Goal: Task Accomplishment & Management: Manage account settings

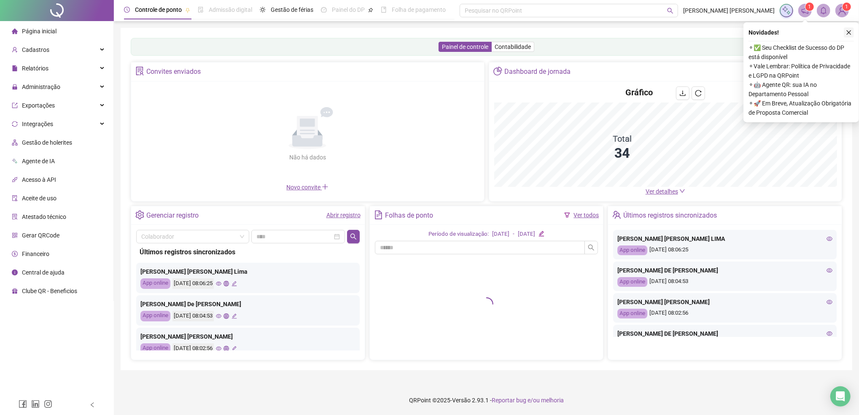
click at [849, 33] on icon "close" at bounding box center [849, 32] width 5 height 5
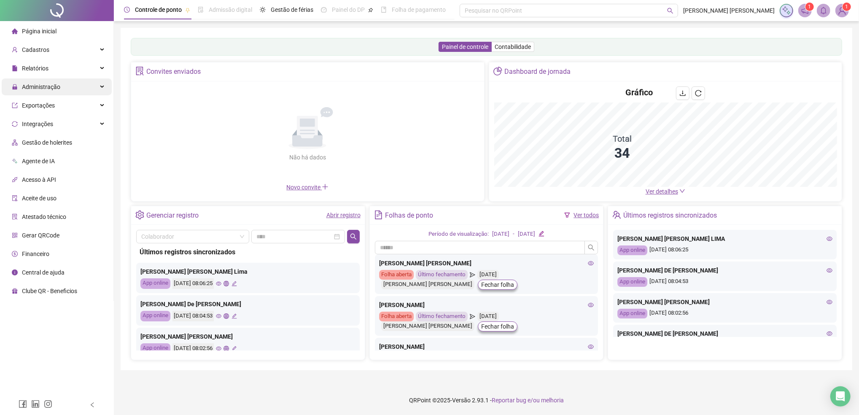
click at [38, 86] on span "Administração" at bounding box center [41, 87] width 38 height 7
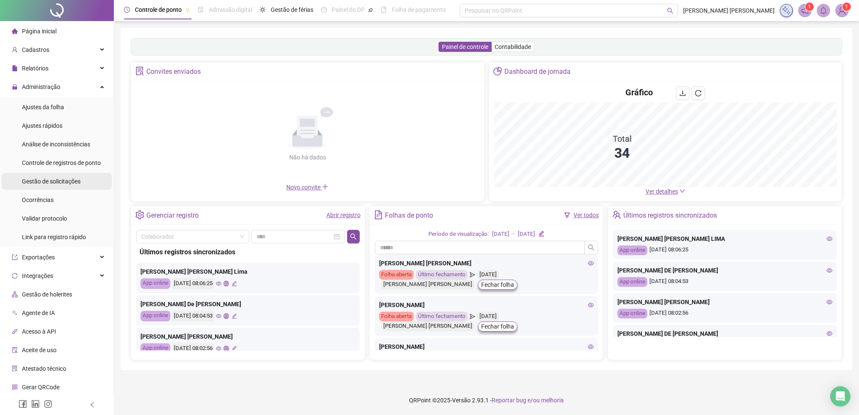
click at [46, 187] on div "Gestão de solicitações" at bounding box center [51, 181] width 59 height 17
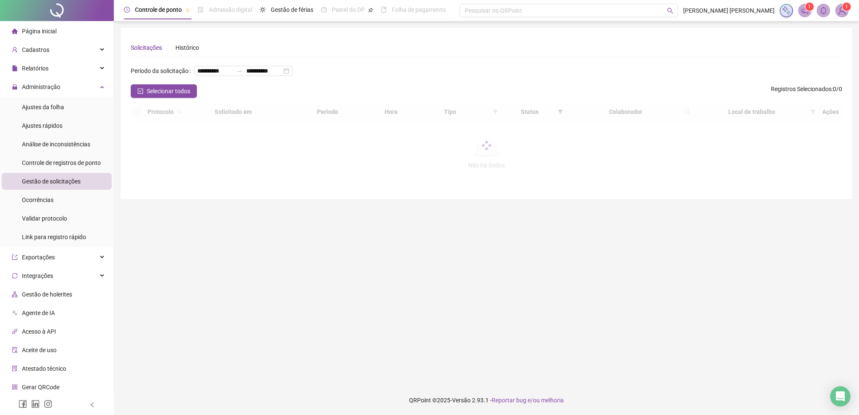
click at [48, 182] on span "Gestão de solicitações" at bounding box center [51, 181] width 59 height 7
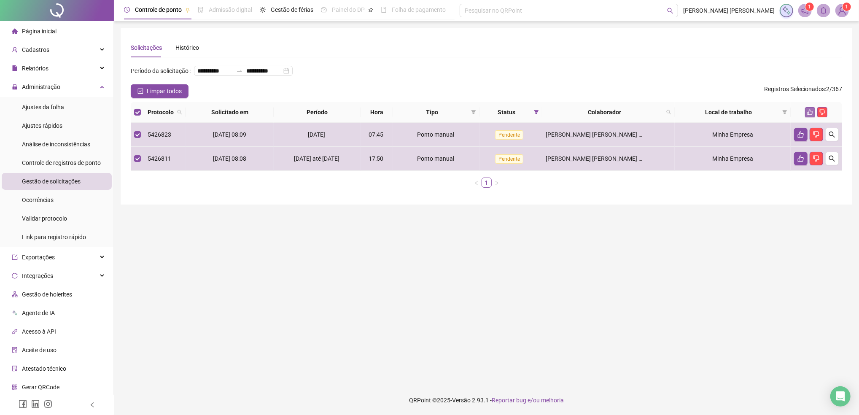
click at [810, 115] on icon "like" at bounding box center [810, 112] width 6 height 6
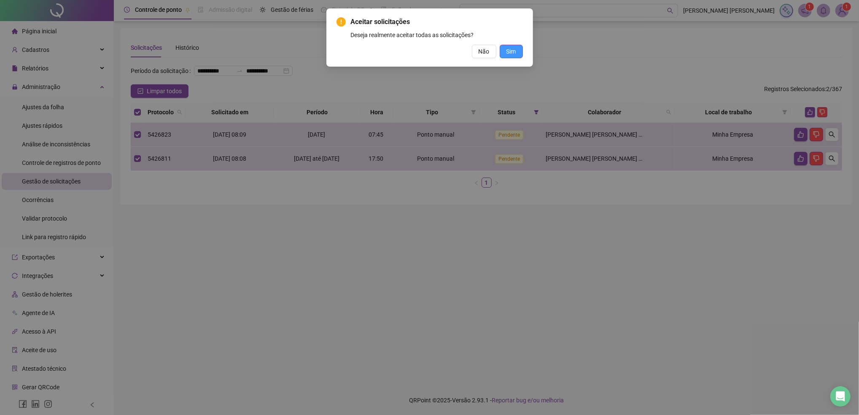
click at [514, 51] on span "Sim" at bounding box center [511, 51] width 10 height 9
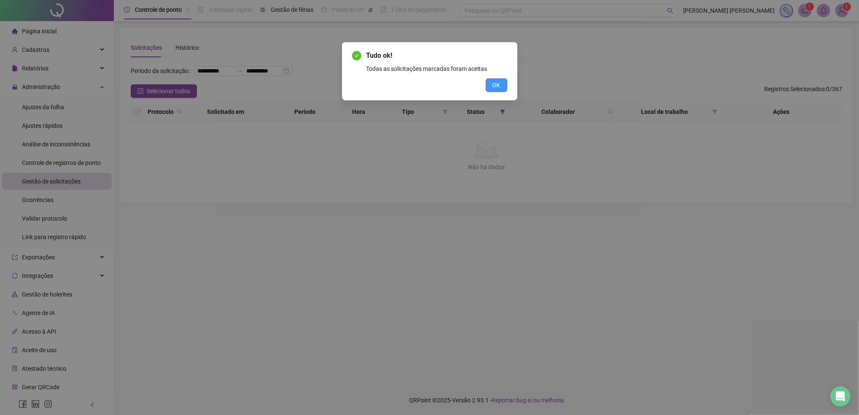
click at [497, 88] on span "OK" at bounding box center [497, 85] width 8 height 9
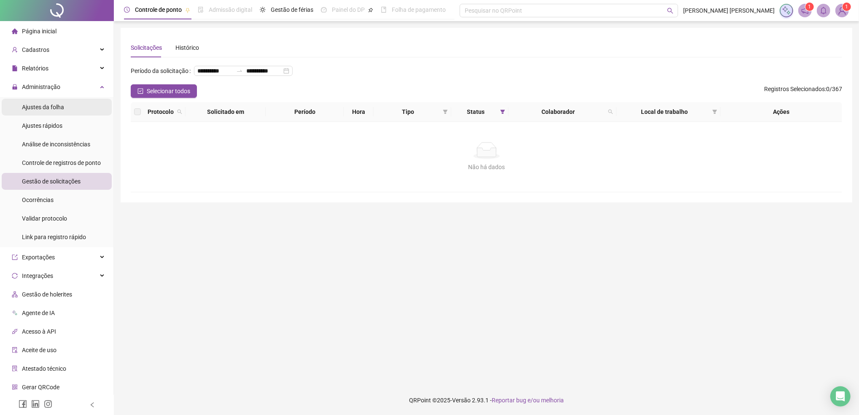
click at [57, 108] on span "Ajustes da folha" at bounding box center [43, 107] width 42 height 7
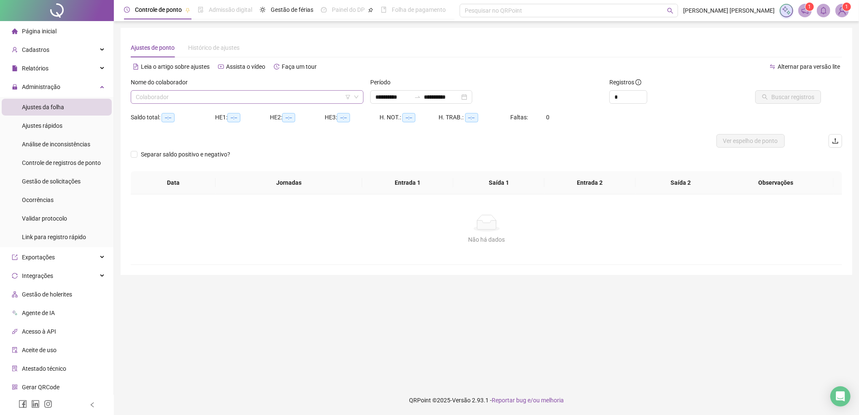
click at [158, 99] on input "search" at bounding box center [243, 97] width 215 height 13
type input "**********"
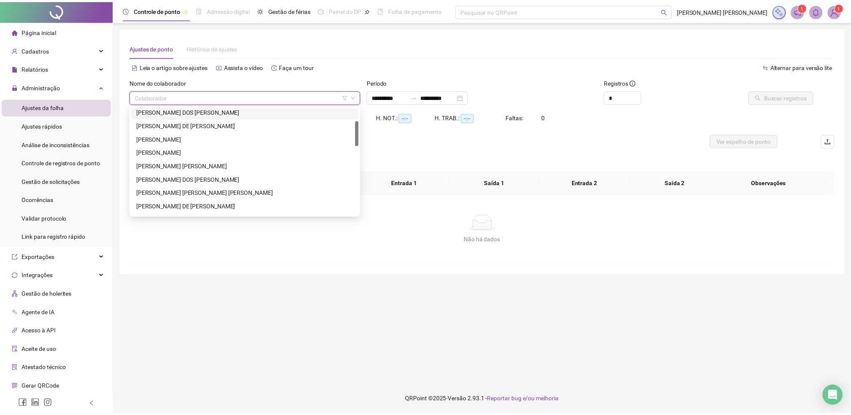
scroll to position [112, 0]
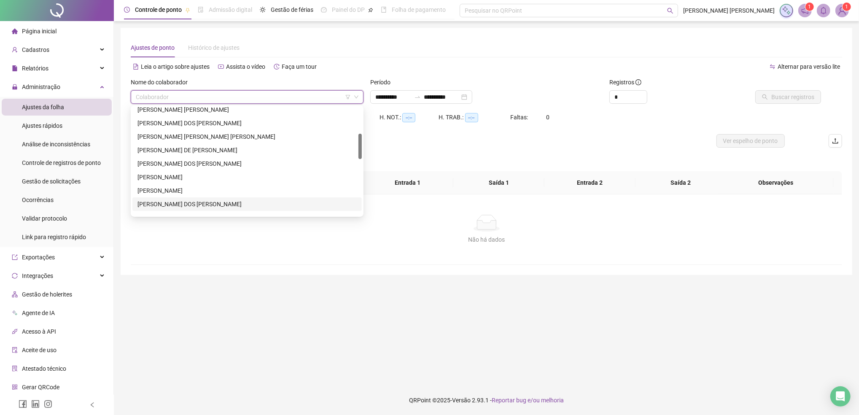
click at [198, 205] on div "[PERSON_NAME] DOS [PERSON_NAME]" at bounding box center [246, 203] width 219 height 9
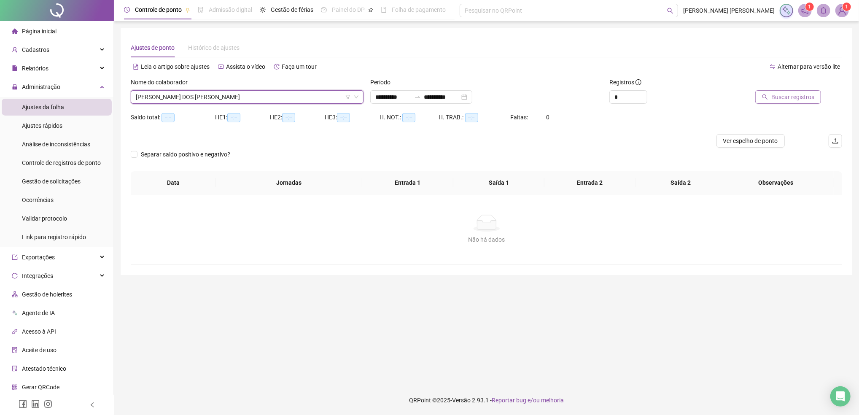
click at [784, 97] on span "Buscar registros" at bounding box center [792, 96] width 43 height 9
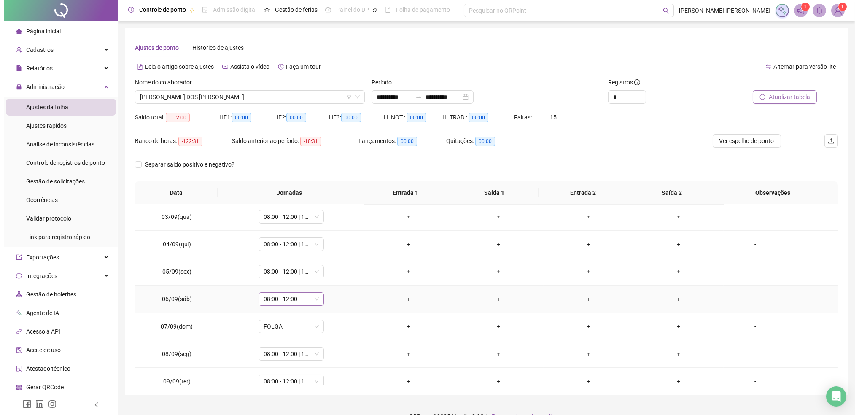
scroll to position [0, 0]
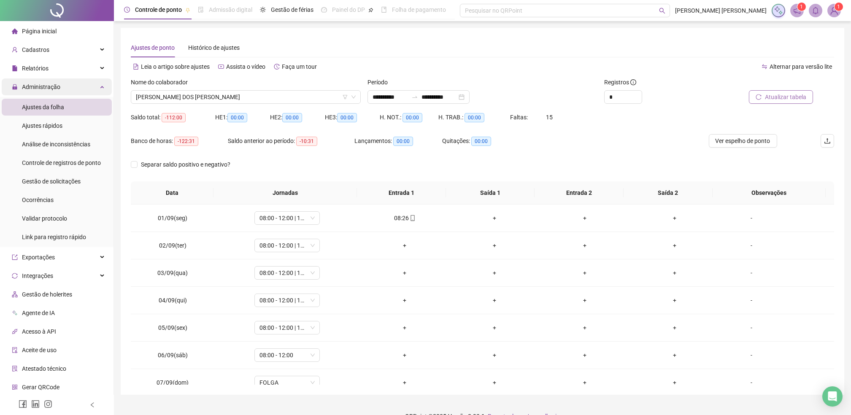
click at [41, 88] on span "Administração" at bounding box center [41, 87] width 38 height 7
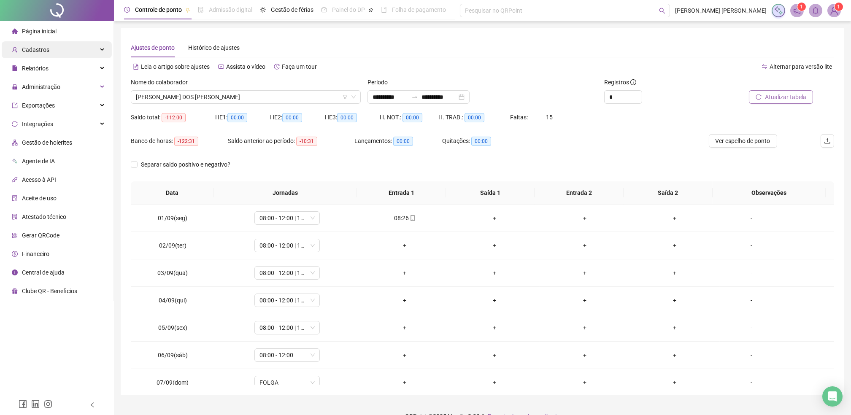
click at [36, 48] on span "Cadastros" at bounding box center [35, 49] width 27 height 7
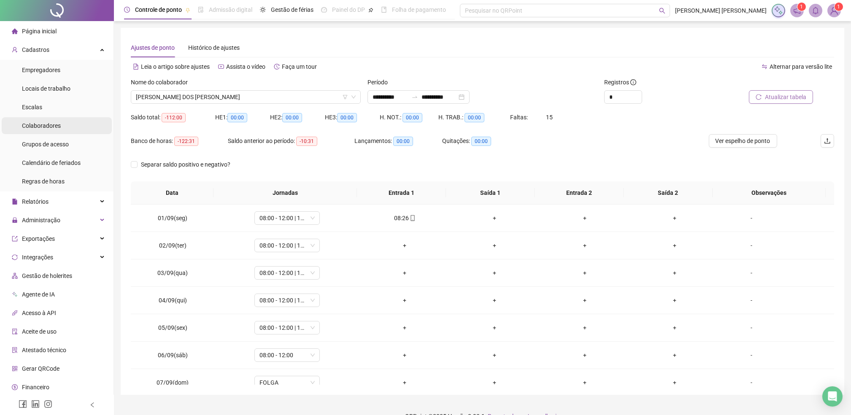
click at [46, 127] on span "Colaboradores" at bounding box center [41, 125] width 39 height 7
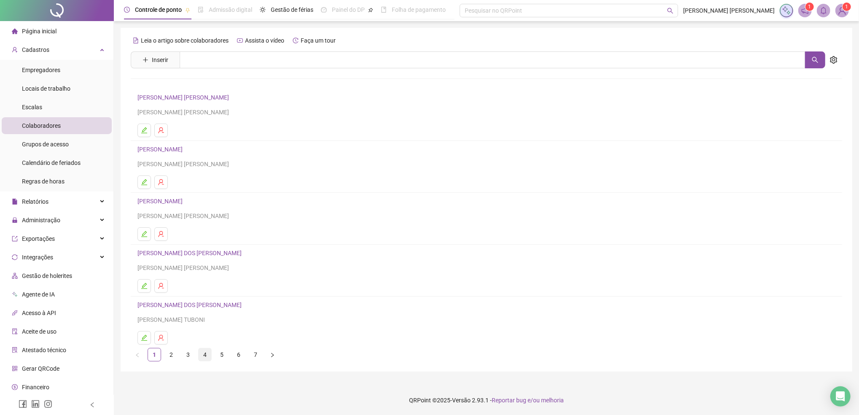
click at [207, 354] on link "4" at bounding box center [205, 354] width 13 height 13
click at [171, 99] on link "[PERSON_NAME] DOS [PERSON_NAME]" at bounding box center [190, 97] width 107 height 7
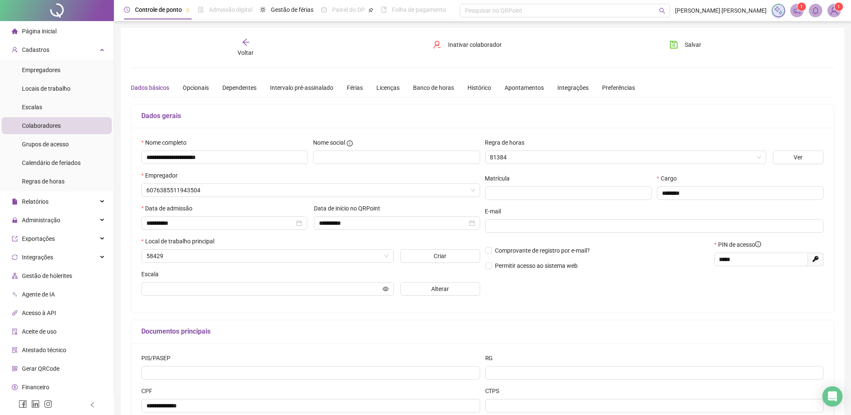
type input "******"
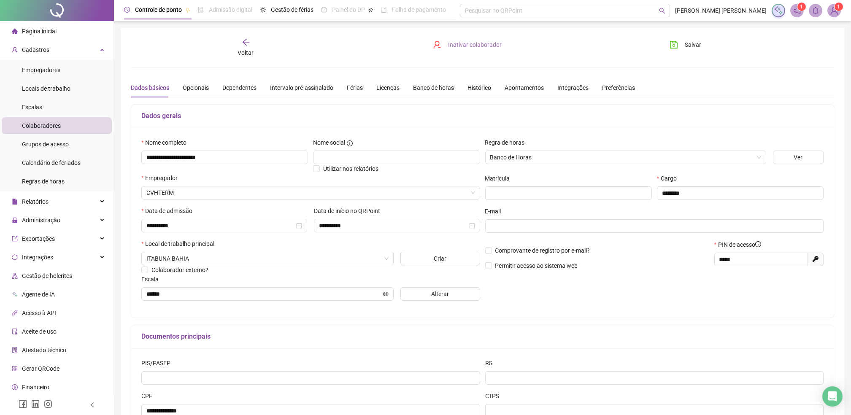
click at [469, 46] on span "Inativar colaborador" at bounding box center [475, 44] width 54 height 9
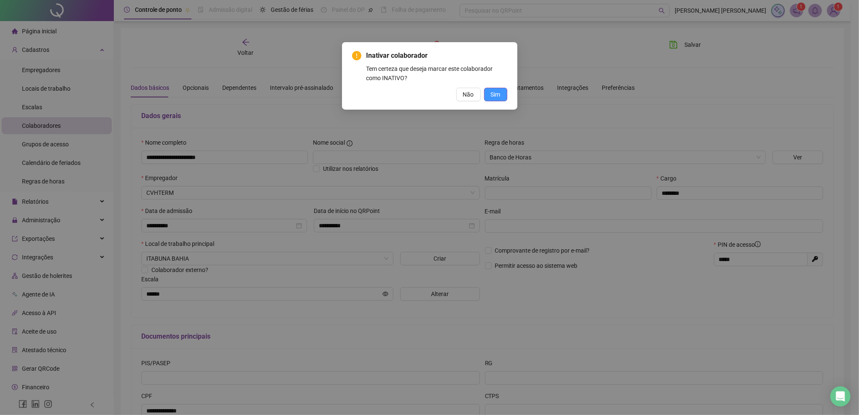
click at [495, 92] on span "Sim" at bounding box center [496, 94] width 10 height 9
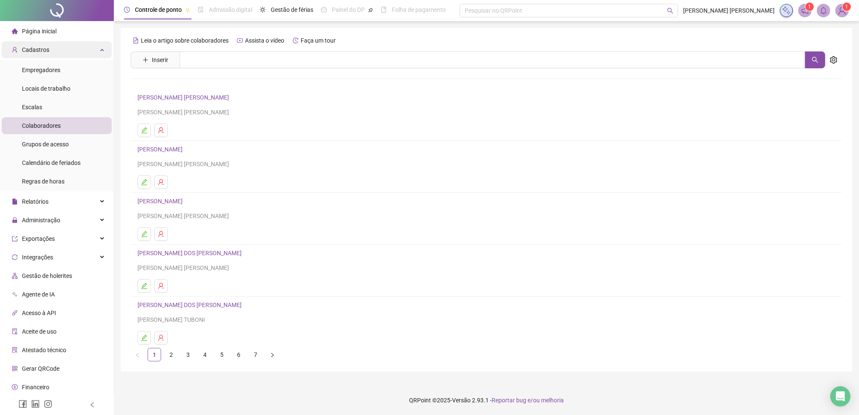
click at [43, 48] on span "Cadastros" at bounding box center [35, 49] width 27 height 7
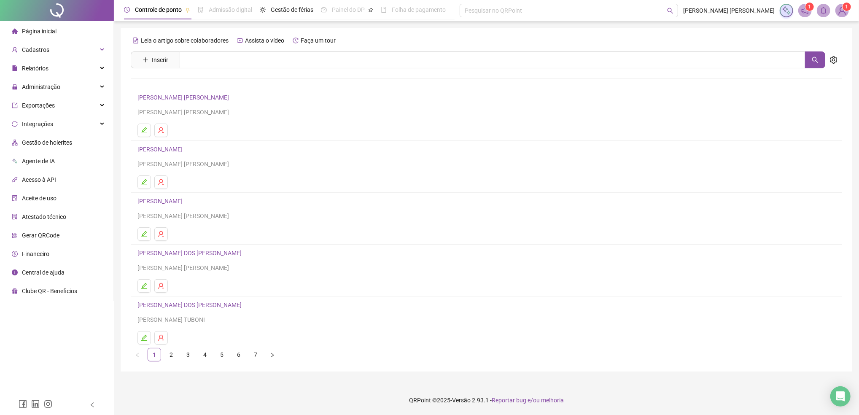
click at [590, 216] on div "[PERSON_NAME] [PERSON_NAME]" at bounding box center [486, 215] width 698 height 9
click at [46, 86] on span "Administração" at bounding box center [41, 87] width 38 height 7
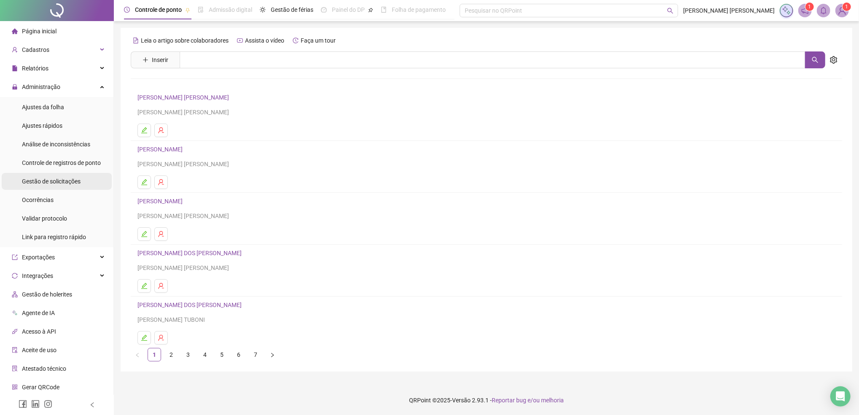
click at [43, 180] on span "Gestão de solicitações" at bounding box center [51, 181] width 59 height 7
